Goal: Find specific page/section: Find specific page/section

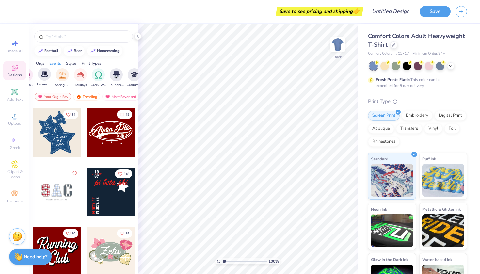
scroll to position [0, 222]
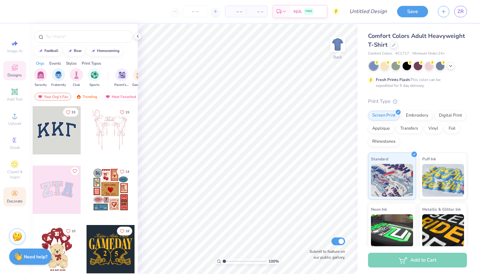
click at [15, 192] on circle at bounding box center [15, 192] width 4 height 4
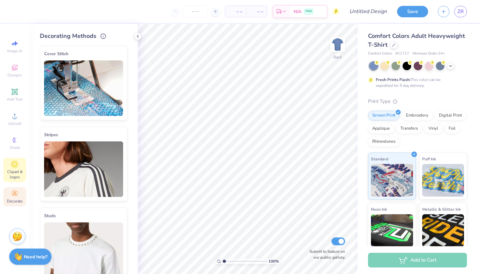
click at [16, 161] on icon at bounding box center [14, 164] width 7 height 7
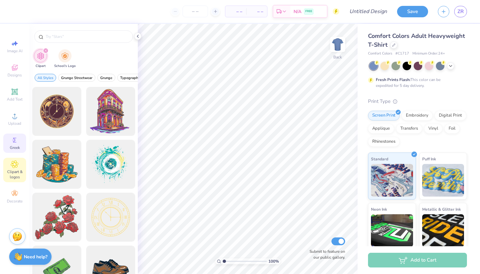
click at [18, 145] on span "Greek" at bounding box center [15, 147] width 10 height 5
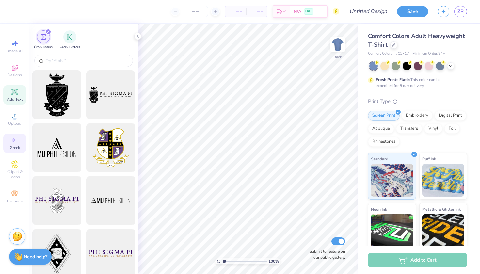
click at [15, 92] on icon at bounding box center [14, 91] width 6 height 6
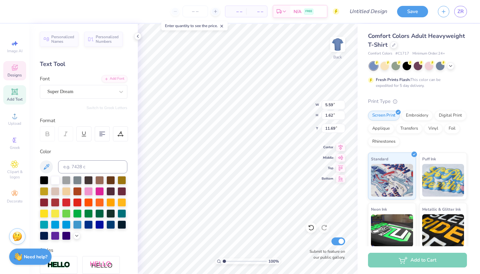
click at [17, 73] on span "Designs" at bounding box center [15, 74] width 14 height 5
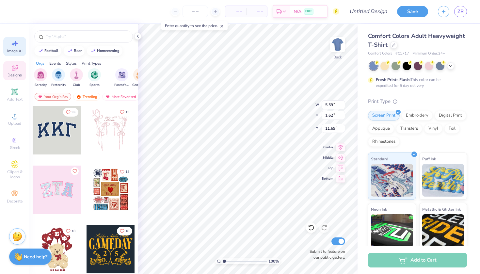
click at [17, 46] on icon at bounding box center [15, 43] width 8 height 8
select select "4"
